Goal: Task Accomplishment & Management: Manage account settings

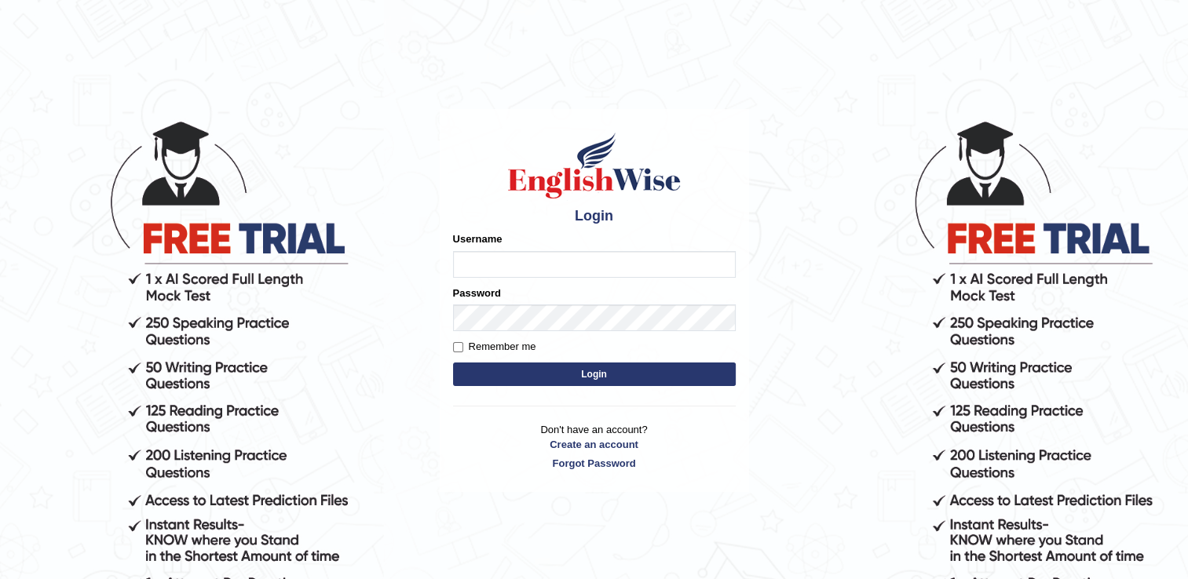
click at [547, 252] on div "Username" at bounding box center [594, 255] width 283 height 46
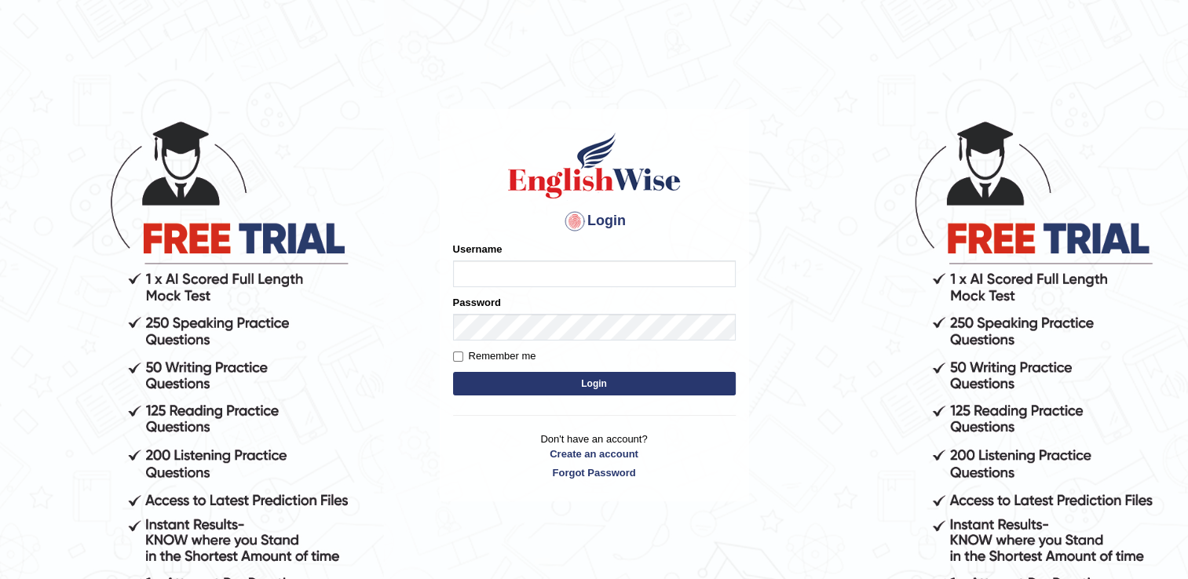
type input "mariyah25"
click at [543, 312] on div "Password" at bounding box center [594, 318] width 283 height 46
click at [546, 385] on button "Login" at bounding box center [594, 384] width 283 height 24
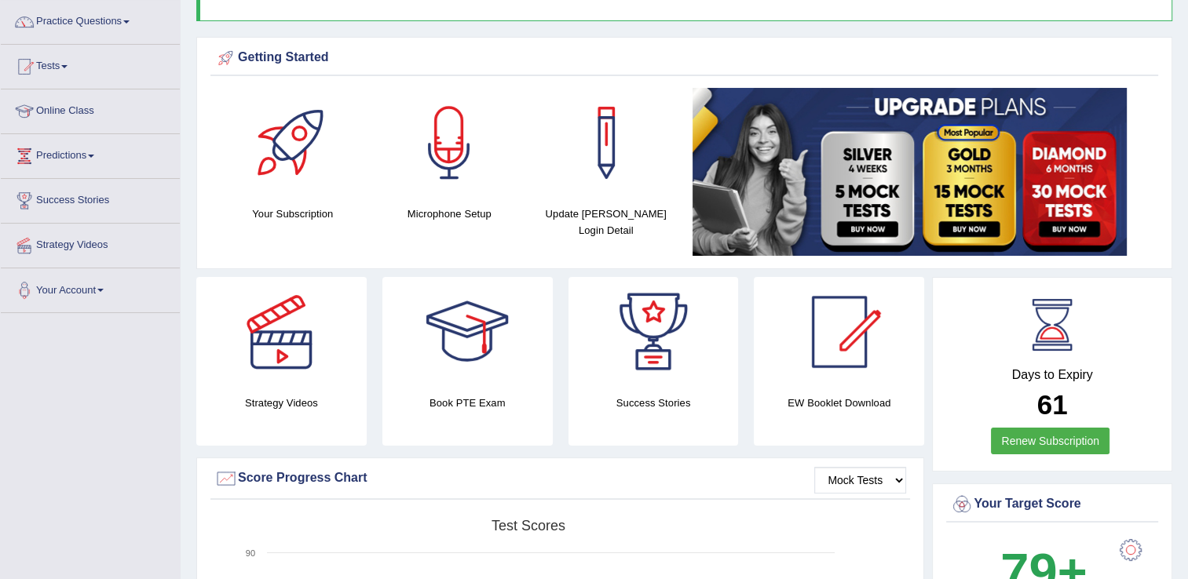
scroll to position [130, 0]
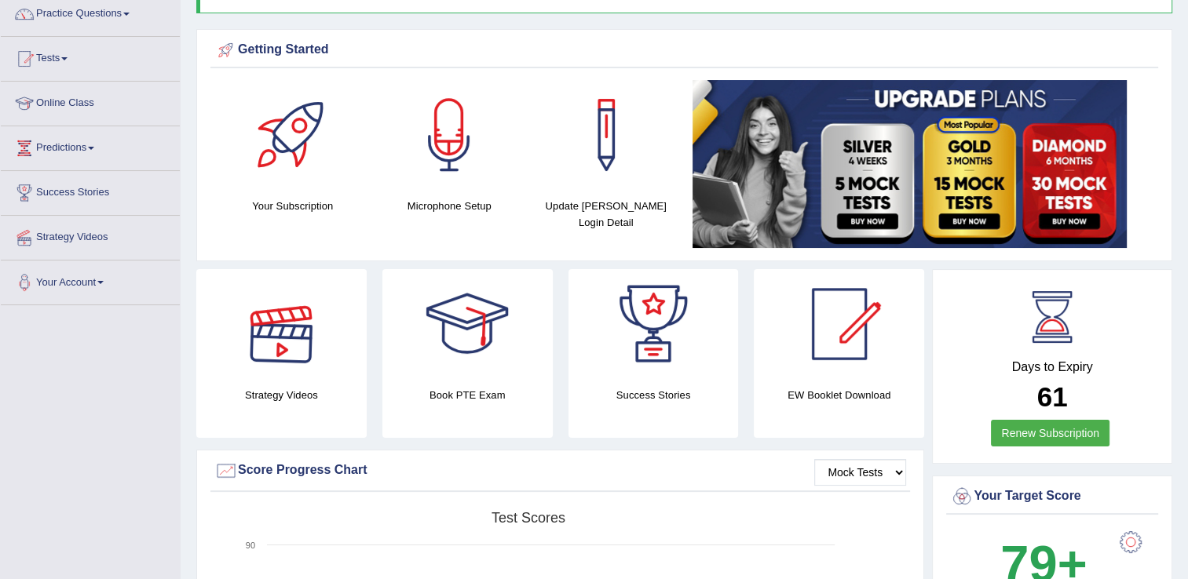
click at [276, 345] on div at bounding box center [281, 324] width 110 height 110
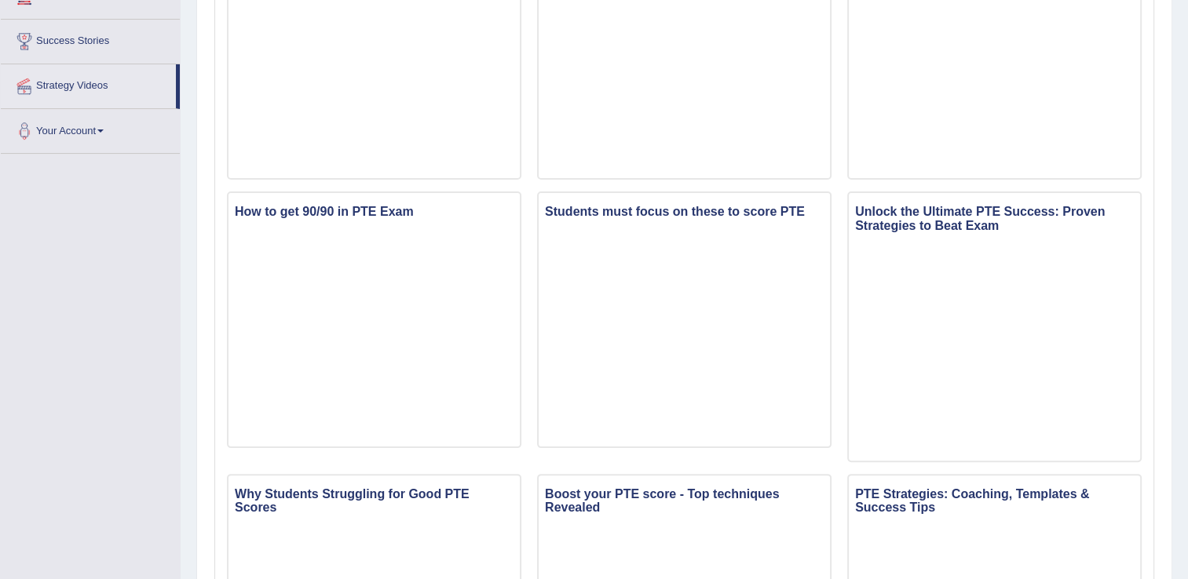
scroll to position [316, 0]
